Goal: Information Seeking & Learning: Stay updated

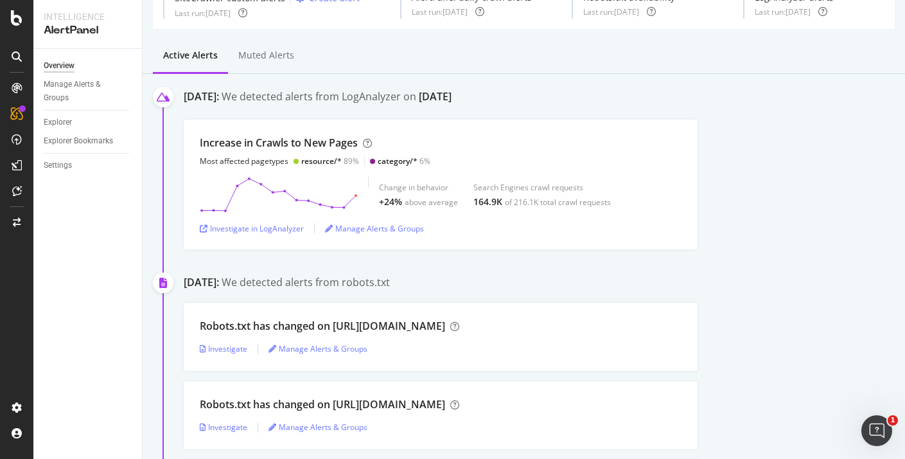
scroll to position [69, 0]
click at [242, 230] on div "Investigate in LogAnalyzer" at bounding box center [252, 227] width 104 height 11
